Goal: Transaction & Acquisition: Purchase product/service

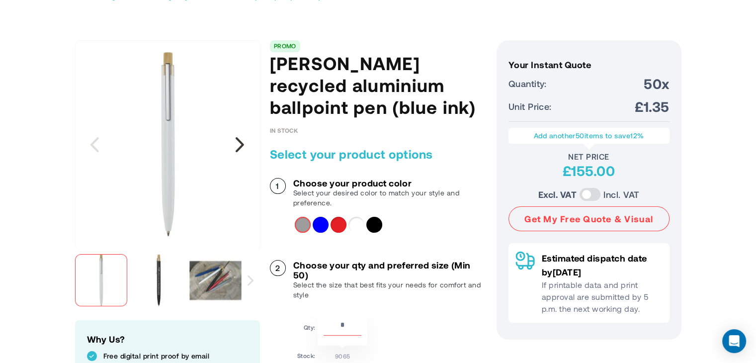
click at [239, 142] on div "Next" at bounding box center [240, 144] width 25 height 25
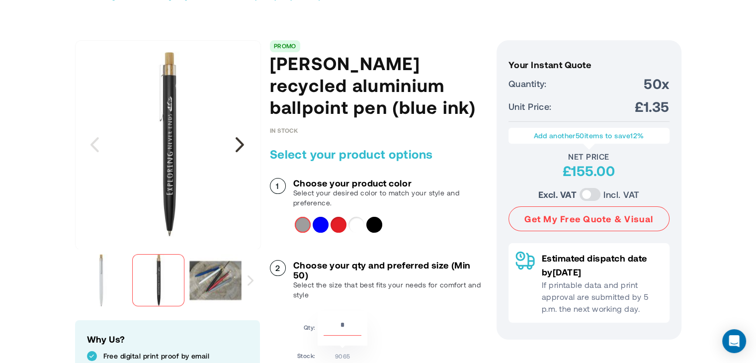
click at [239, 144] on div "Next" at bounding box center [240, 144] width 25 height 25
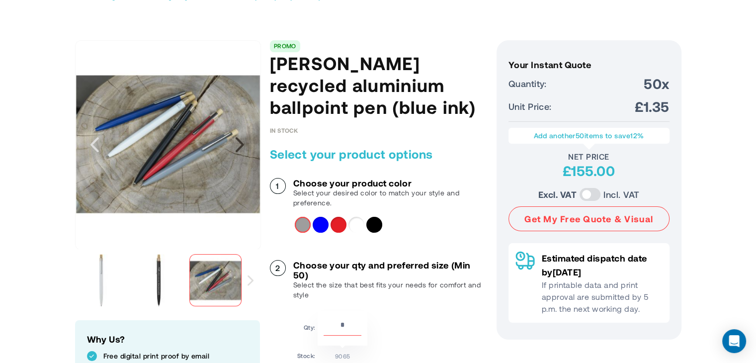
click at [239, 144] on div "Next" at bounding box center [240, 144] width 25 height 25
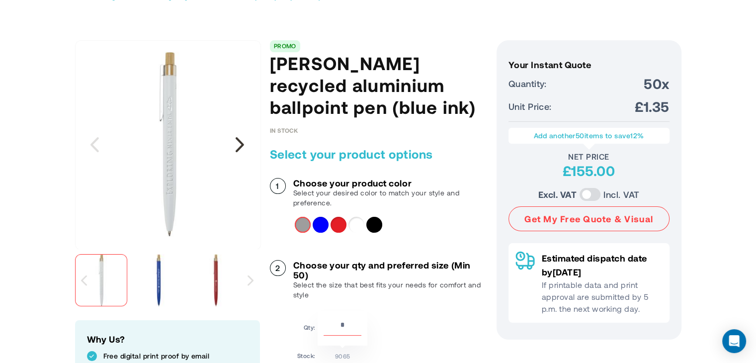
click at [239, 144] on div "Next" at bounding box center [240, 144] width 25 height 25
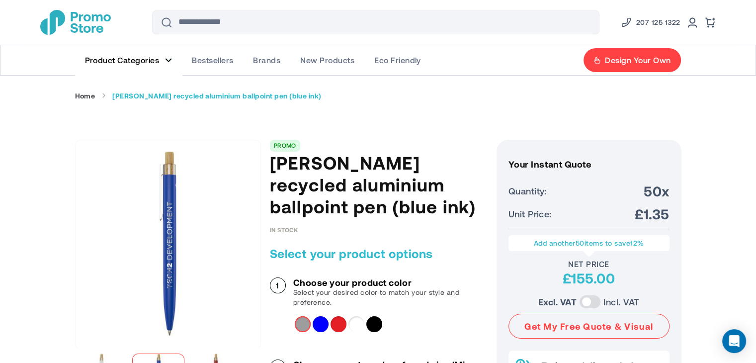
click at [131, 61] on span "Product Categories" at bounding box center [122, 60] width 75 height 10
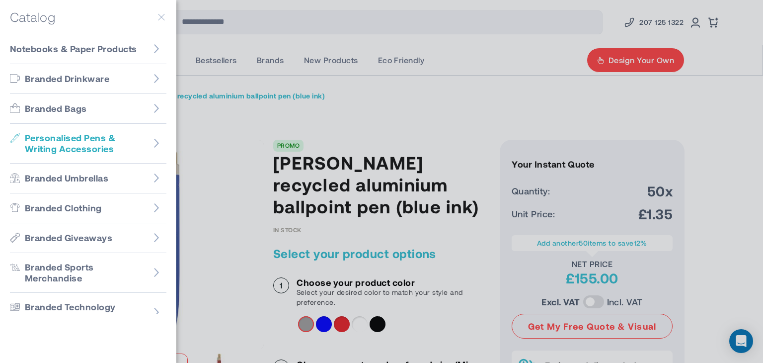
click at [85, 136] on span "Personalised Pens & Writing Accessories" at bounding box center [86, 143] width 122 height 22
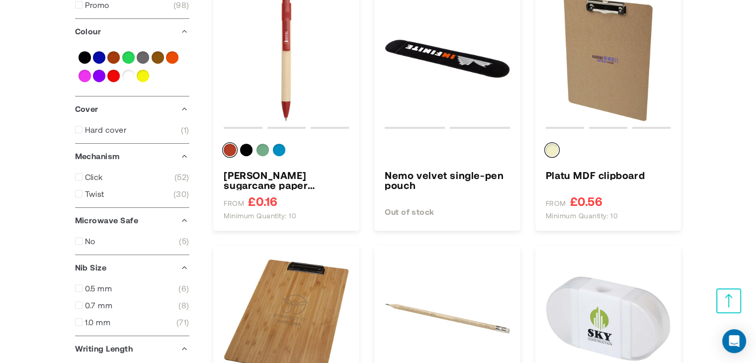
scroll to position [447, 0]
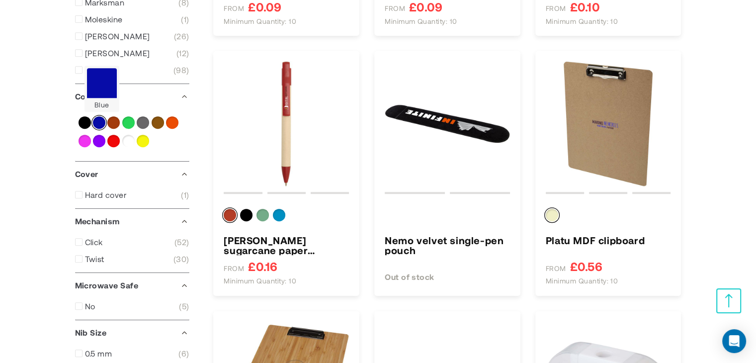
click at [100, 123] on div "Blue" at bounding box center [99, 122] width 12 height 12
